Goal: Navigation & Orientation: Find specific page/section

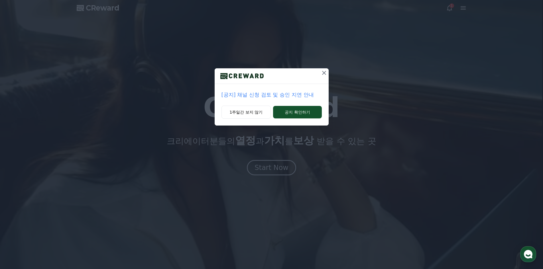
click at [291, 96] on p "[공지] 채널 신청 검토 및 승인 지연 안내" at bounding box center [271, 95] width 100 height 8
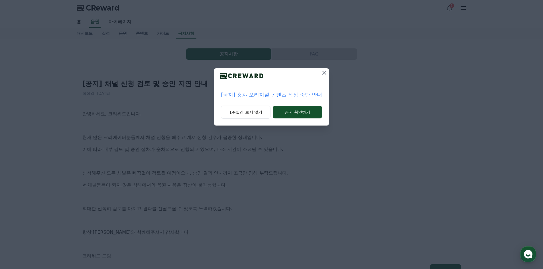
click at [323, 68] on button at bounding box center [324, 72] width 9 height 9
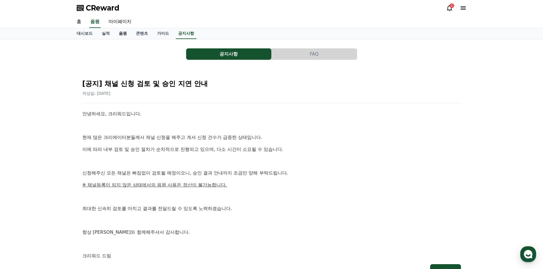
click at [125, 30] on link "음원" at bounding box center [122, 33] width 17 height 11
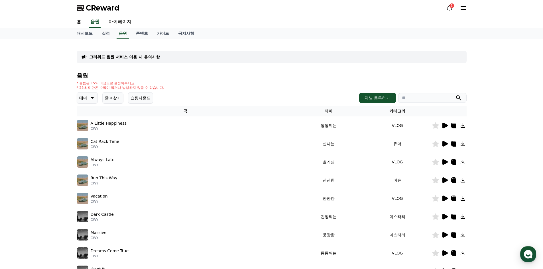
click at [447, 10] on icon at bounding box center [449, 8] width 5 height 6
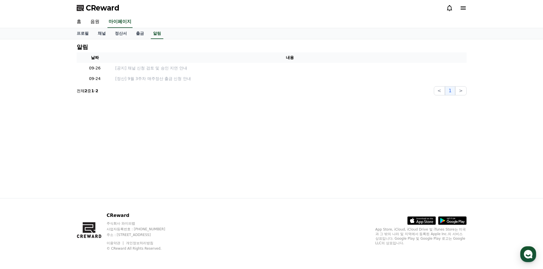
click at [509, 10] on div "CReward" at bounding box center [271, 8] width 543 height 16
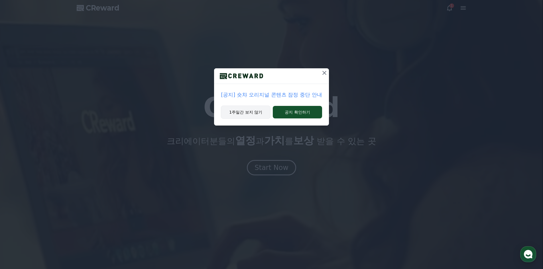
click at [249, 110] on button "1주일간 보지 않기" at bounding box center [246, 112] width 50 height 13
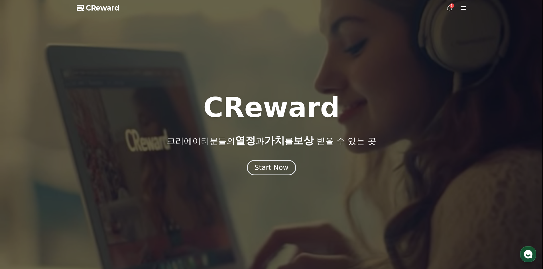
click at [466, 9] on icon at bounding box center [462, 8] width 7 height 7
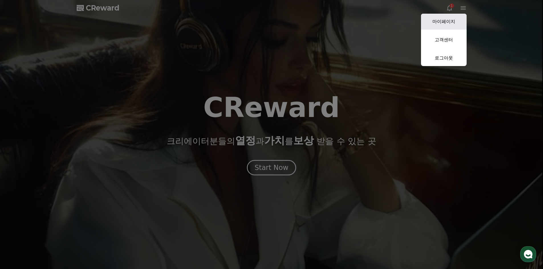
click at [449, 24] on link "마이페이지" at bounding box center [444, 22] width 46 height 16
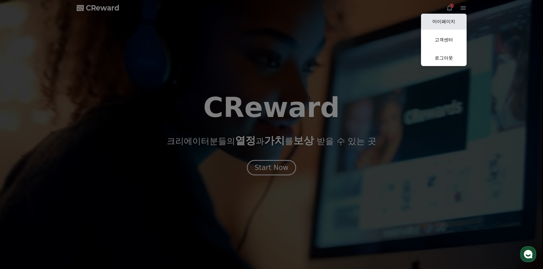
select select "**********"
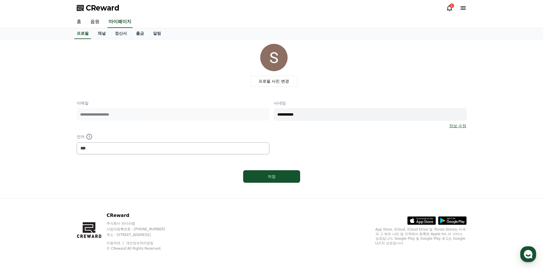
click at [78, 22] on link "홈" at bounding box center [79, 22] width 14 height 12
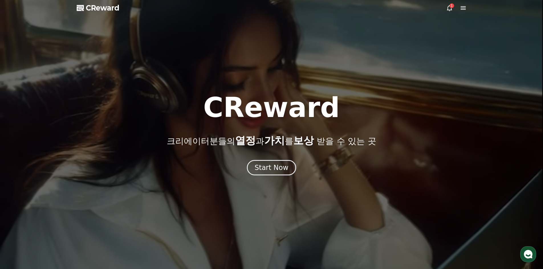
click at [101, 9] on span "CReward" at bounding box center [103, 7] width 34 height 9
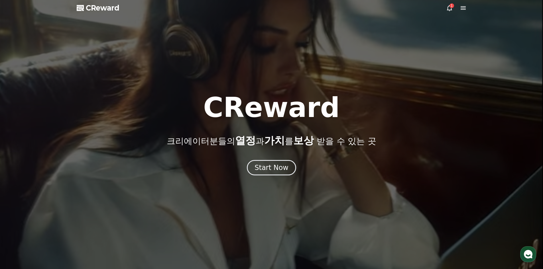
click at [463, 7] on icon at bounding box center [462, 8] width 7 height 7
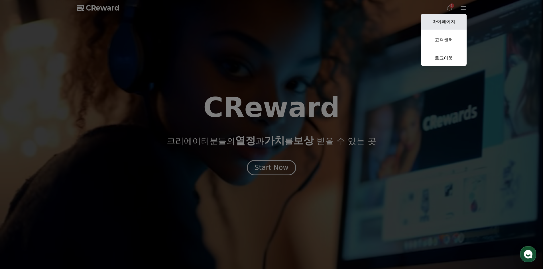
click at [449, 22] on link "마이페이지" at bounding box center [444, 22] width 46 height 16
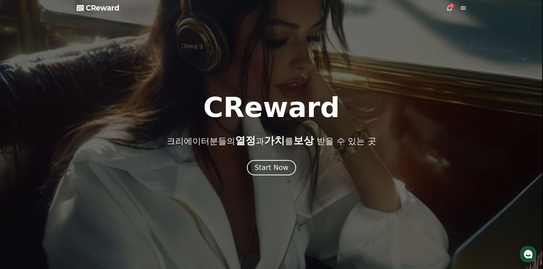
select select "**********"
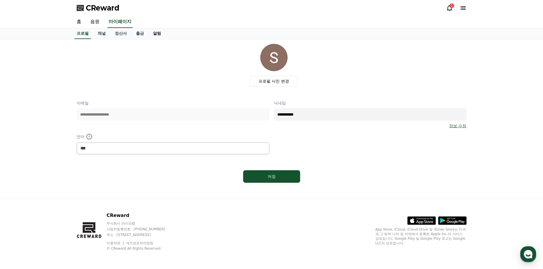
click at [159, 34] on link "알림" at bounding box center [156, 33] width 17 height 11
